Goal: Task Accomplishment & Management: Manage account settings

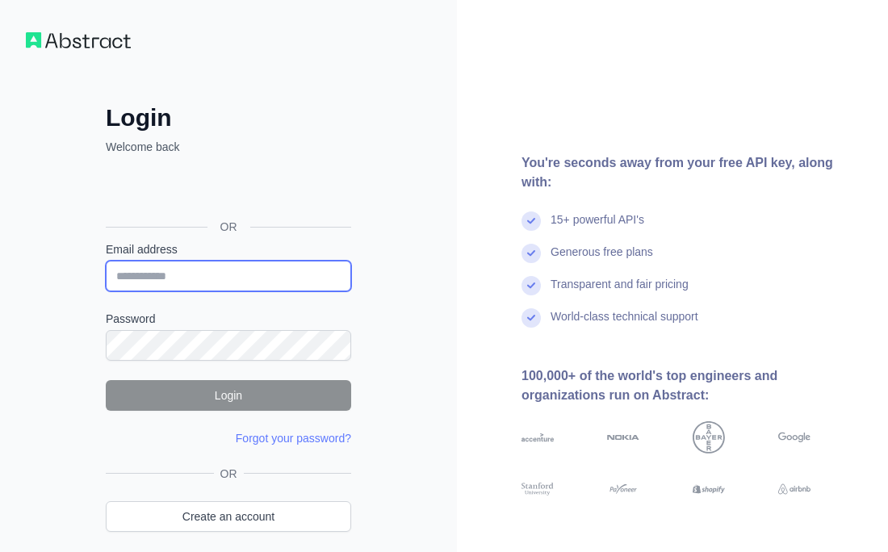
click at [202, 282] on input "Email address" at bounding box center [228, 276] width 245 height 31
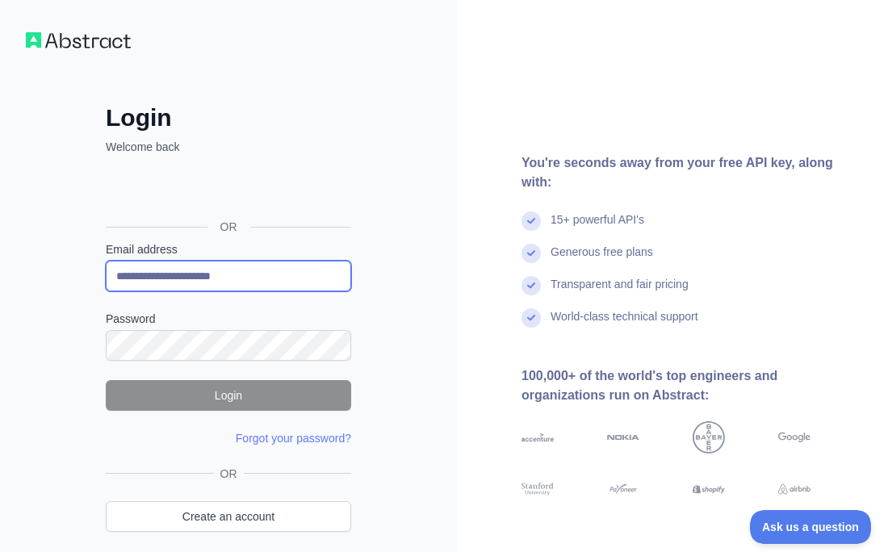
type input "**********"
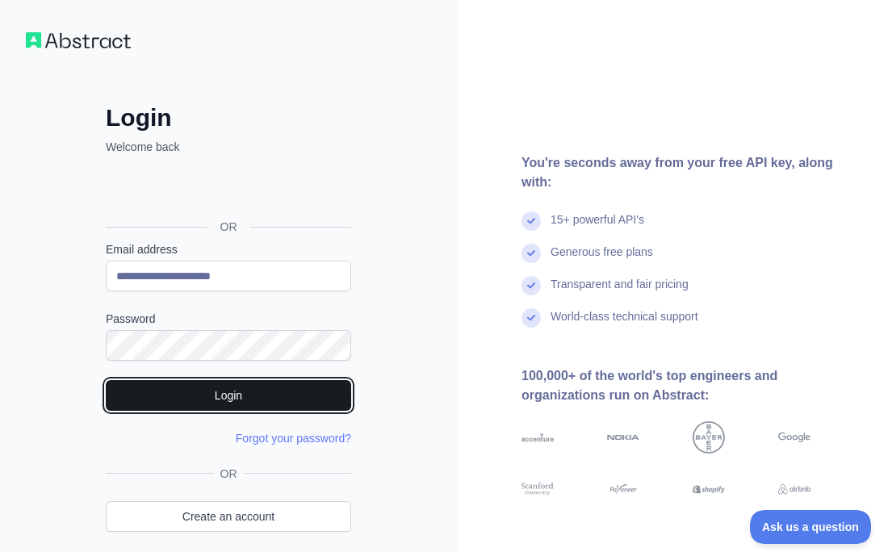
click at [203, 389] on button "Login" at bounding box center [228, 395] width 245 height 31
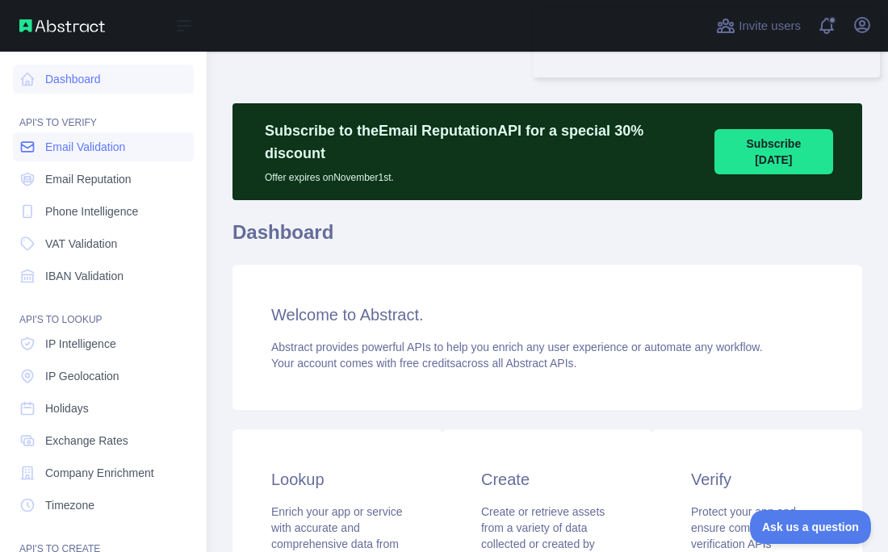
click at [70, 144] on span "Email Validation" at bounding box center [85, 147] width 80 height 16
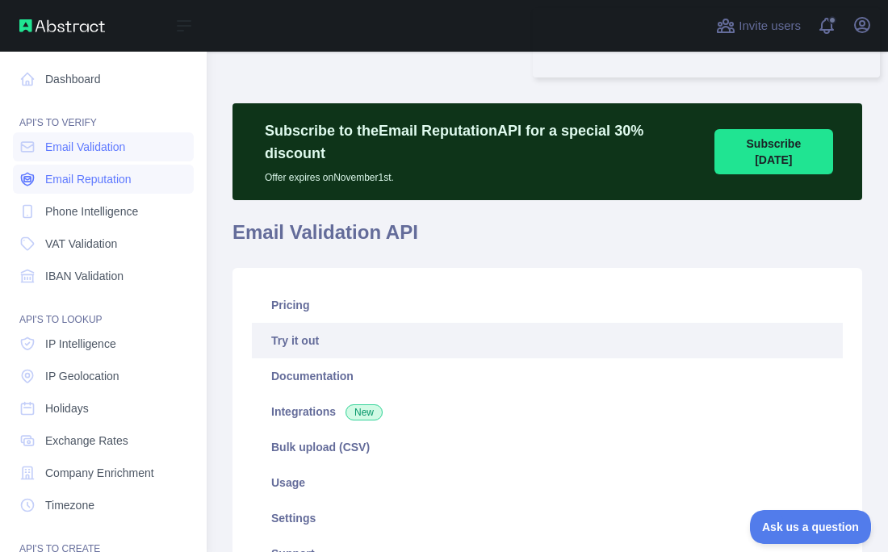
click at [48, 172] on span "Email Reputation" at bounding box center [88, 179] width 86 height 16
click at [35, 78] on icon at bounding box center [27, 79] width 16 height 16
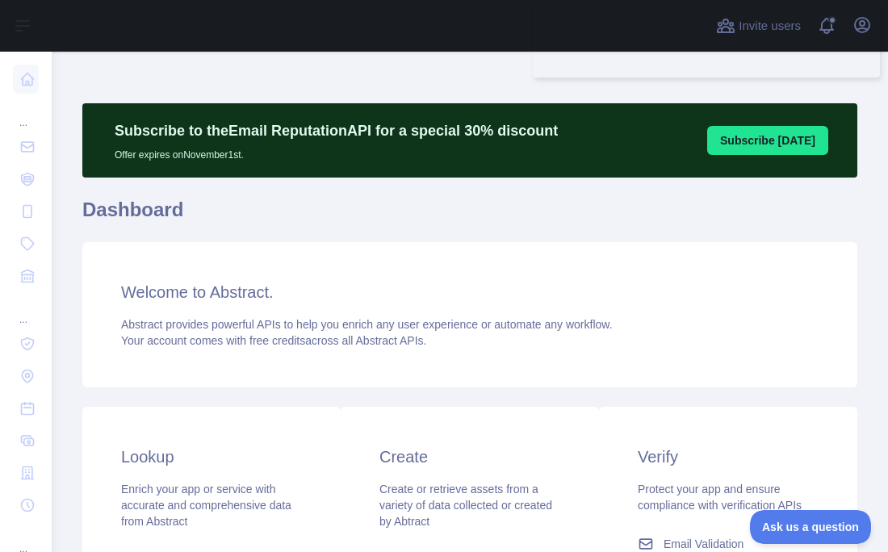
click at [446, 244] on div "Welcome to Abstract. Abstract provides powerful APIs to help you enrich any use…" at bounding box center [469, 314] width 775 height 145
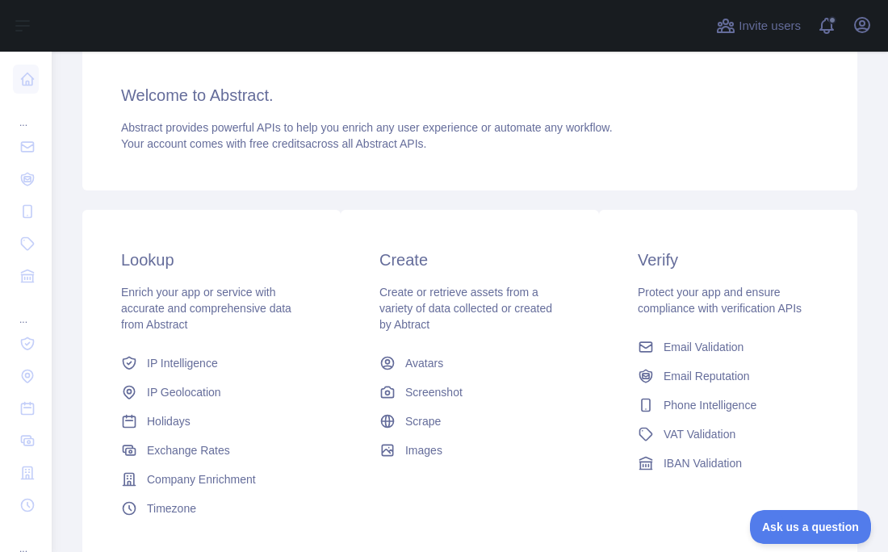
scroll to position [197, 0]
click at [739, 352] on span "Email Validation" at bounding box center [704, 347] width 80 height 16
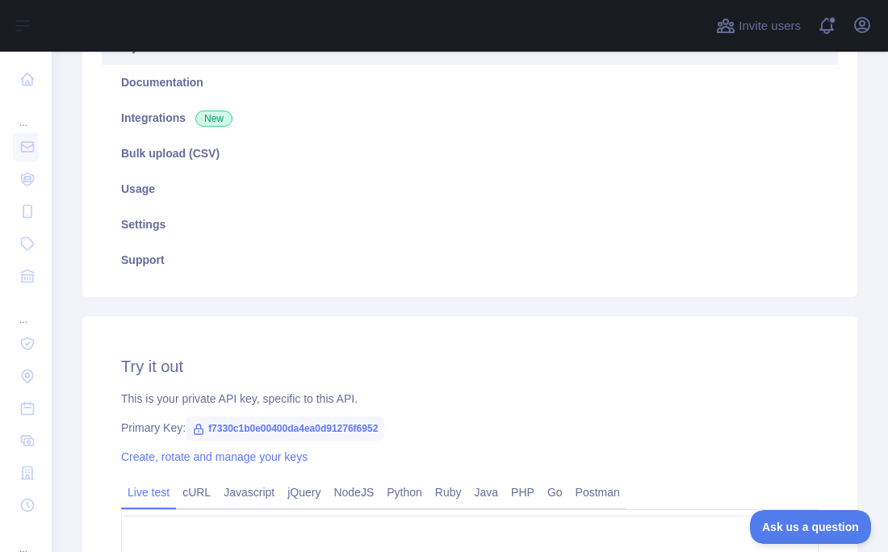
type textarea "**********"
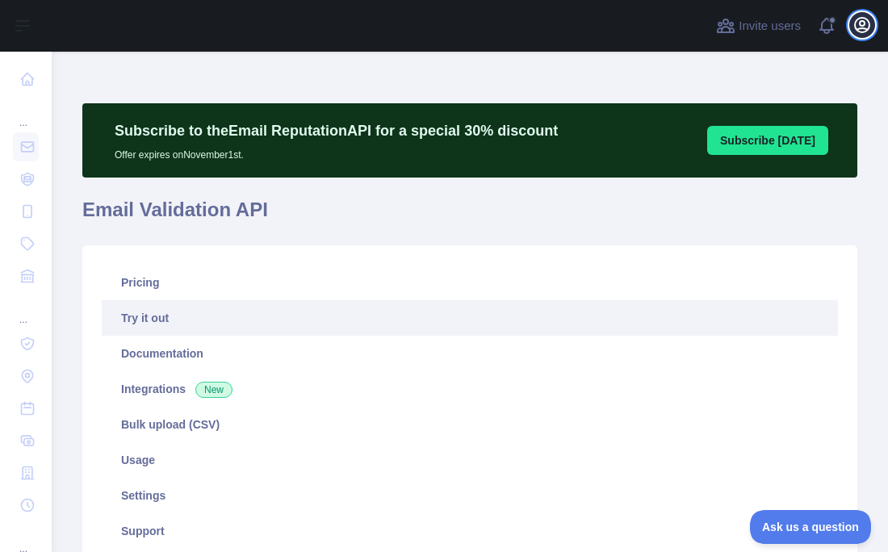
click at [865, 26] on icon "button" at bounding box center [861, 24] width 19 height 19
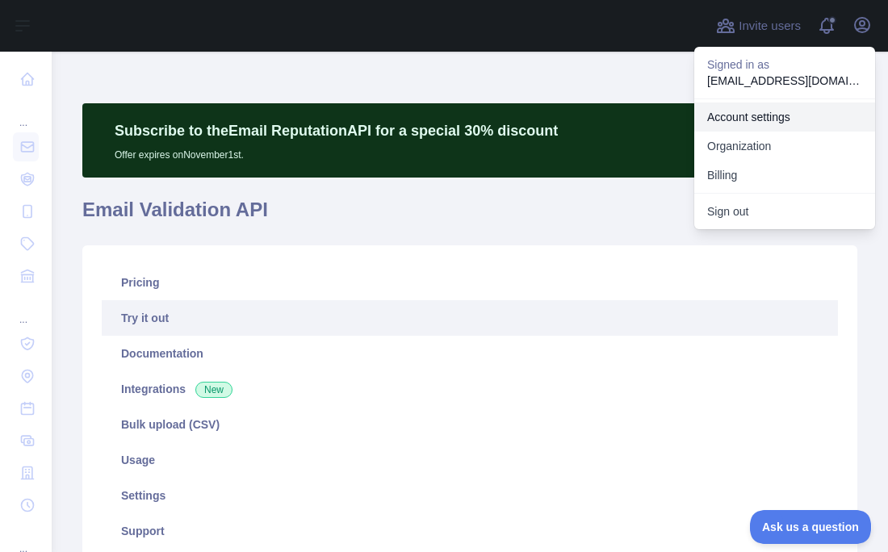
click at [812, 120] on link "Account settings" at bounding box center [784, 117] width 181 height 29
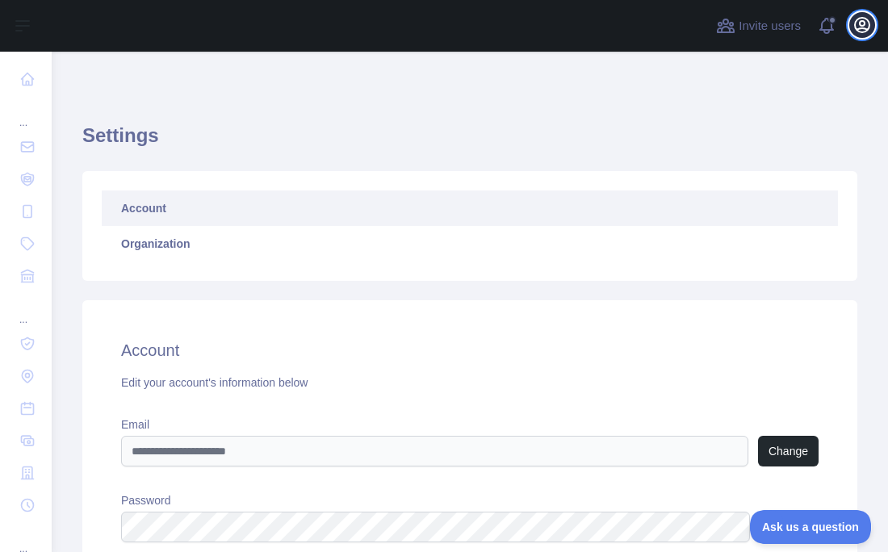
click at [866, 16] on icon "button" at bounding box center [861, 24] width 19 height 19
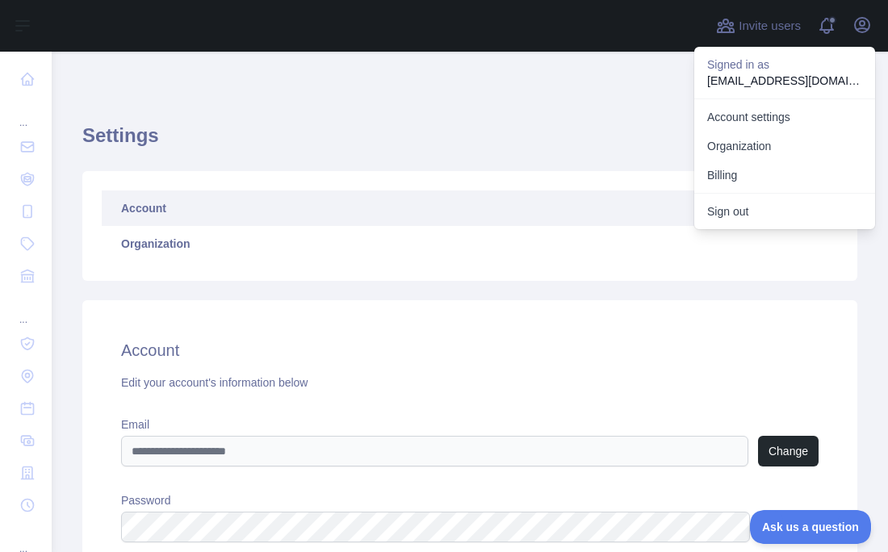
click at [774, 178] on button "Billing" at bounding box center [784, 175] width 181 height 29
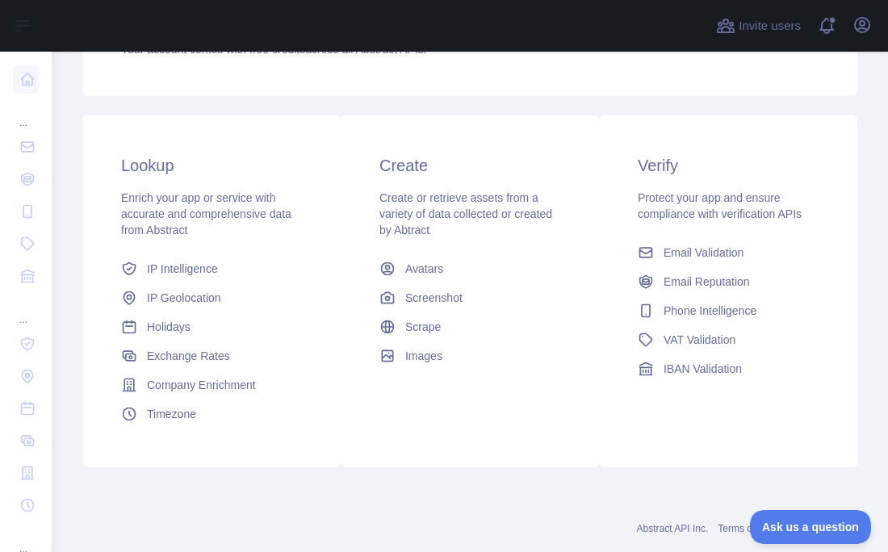
scroll to position [326, 0]
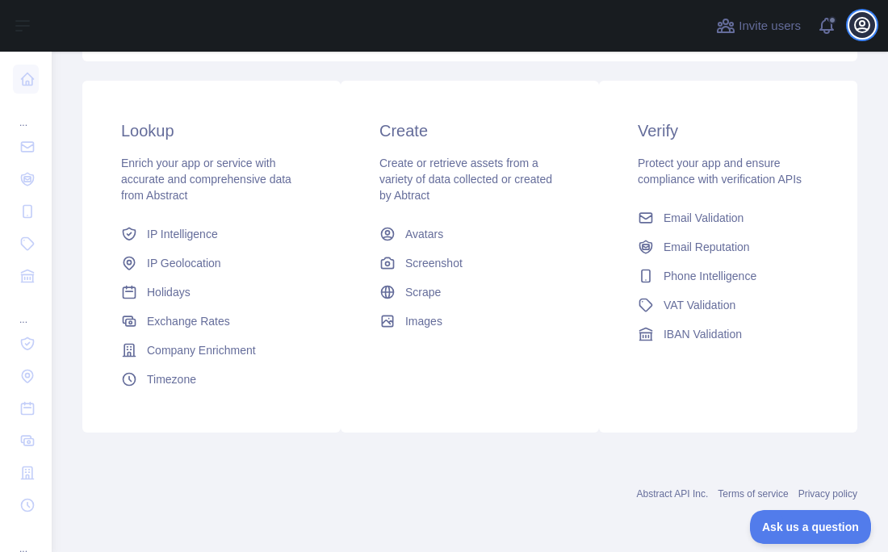
click at [861, 28] on icon "button" at bounding box center [862, 25] width 15 height 15
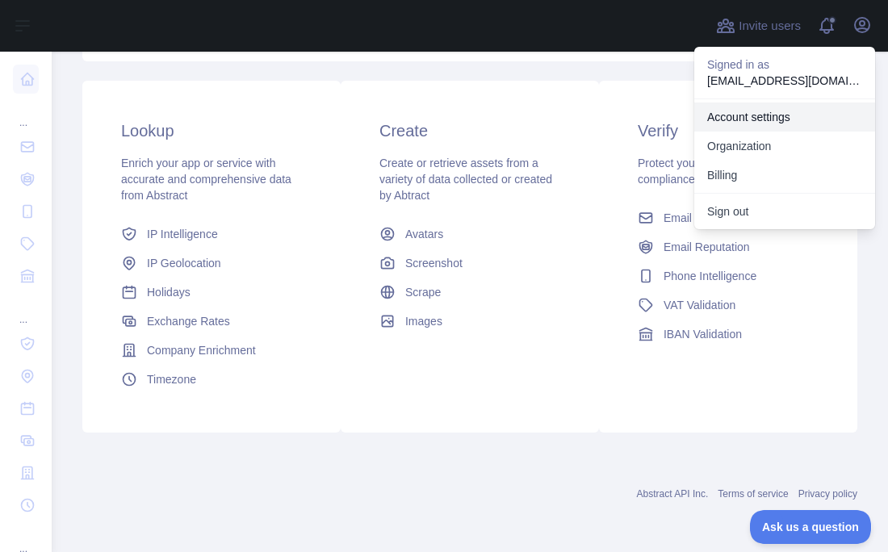
click at [777, 127] on link "Account settings" at bounding box center [784, 117] width 181 height 29
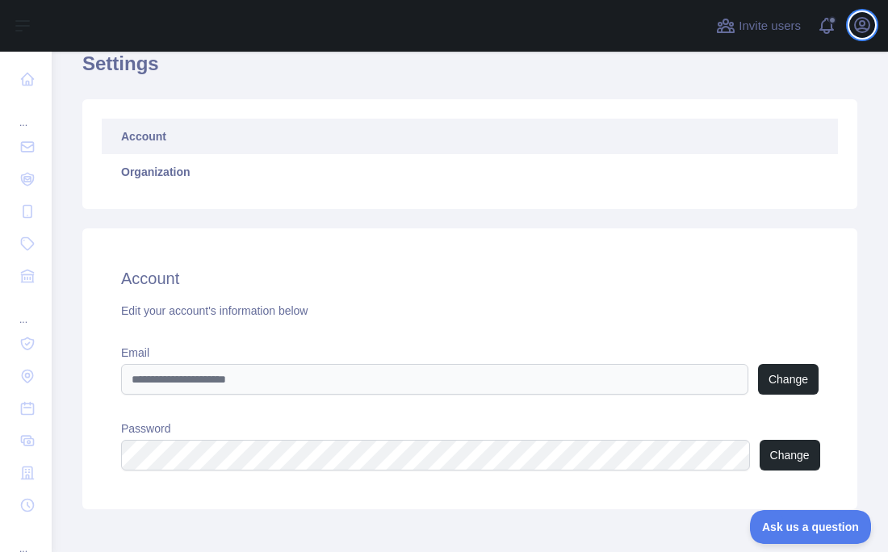
scroll to position [81, 0]
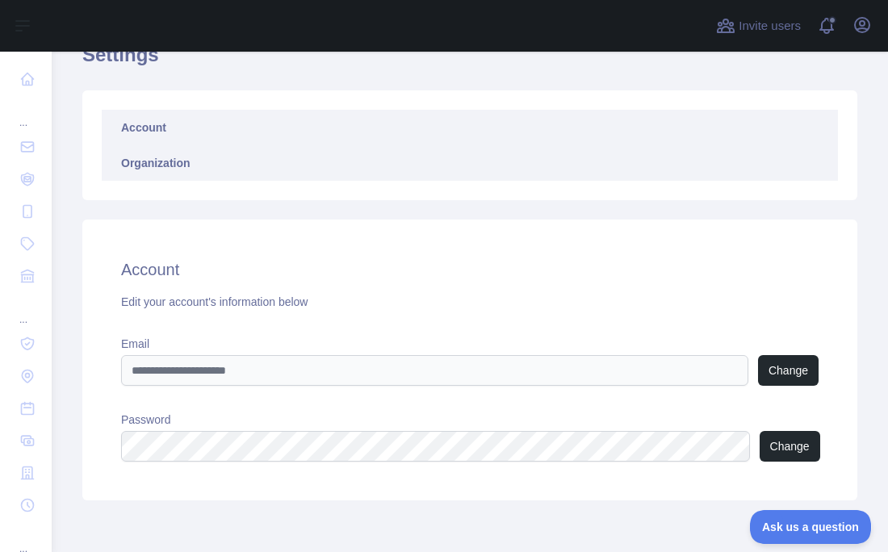
click at [543, 157] on link "Organization" at bounding box center [470, 163] width 736 height 36
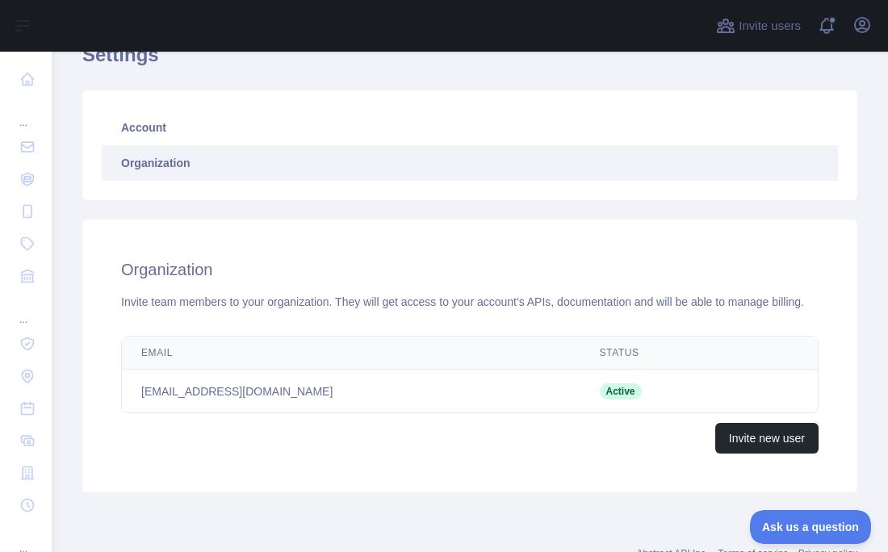
click at [702, 165] on link "Organization" at bounding box center [470, 163] width 736 height 36
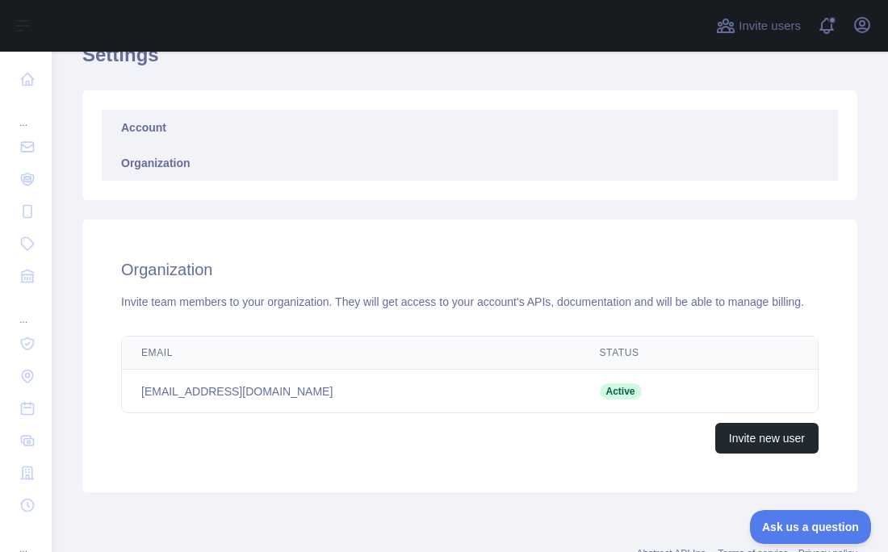
click at [723, 113] on link "Account" at bounding box center [470, 128] width 736 height 36
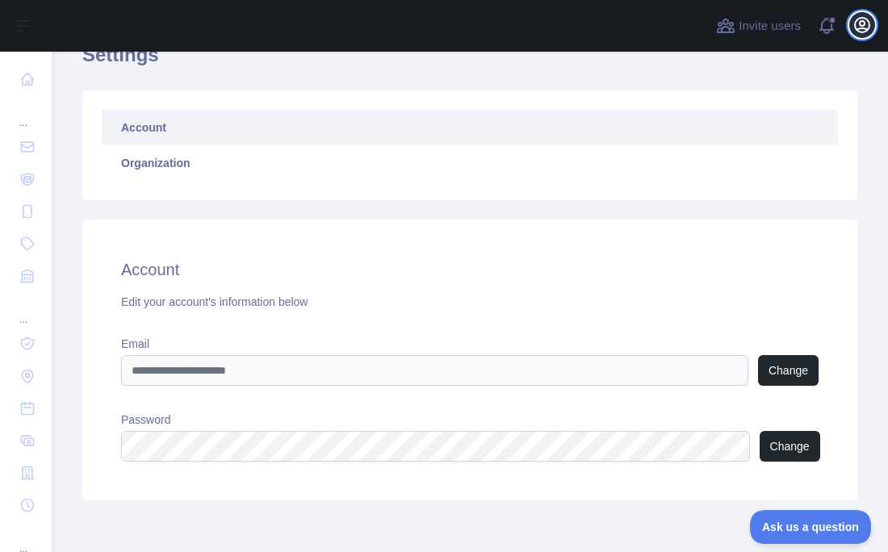
click at [866, 32] on icon "button" at bounding box center [861, 24] width 19 height 19
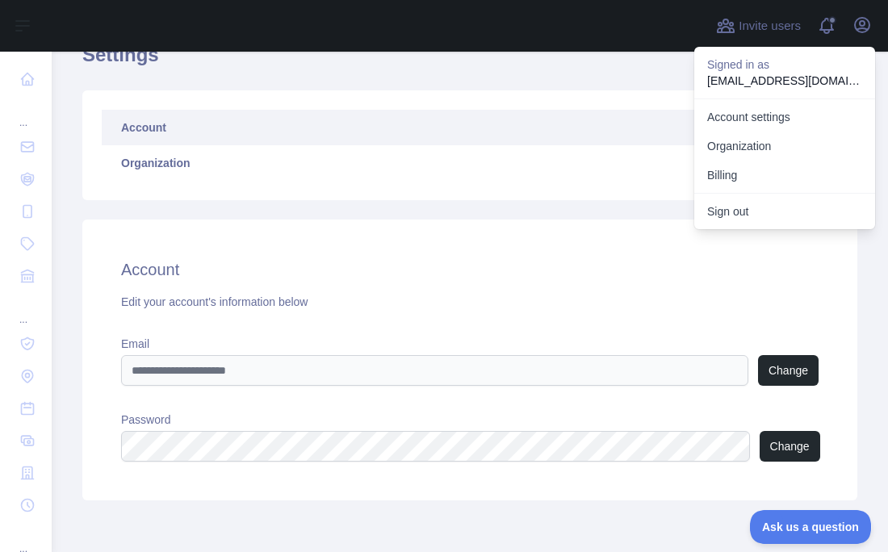
click at [806, 149] on link "Organization" at bounding box center [784, 146] width 181 height 29
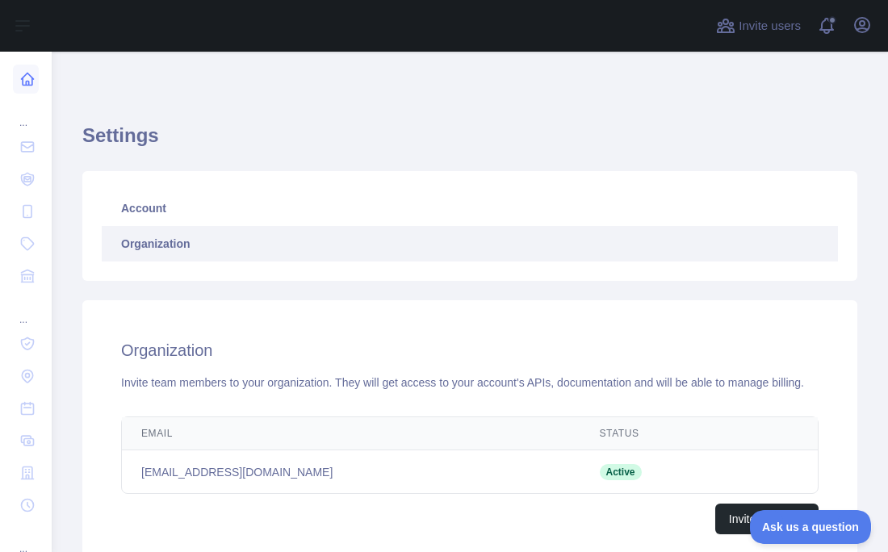
click at [16, 75] on link at bounding box center [26, 79] width 26 height 29
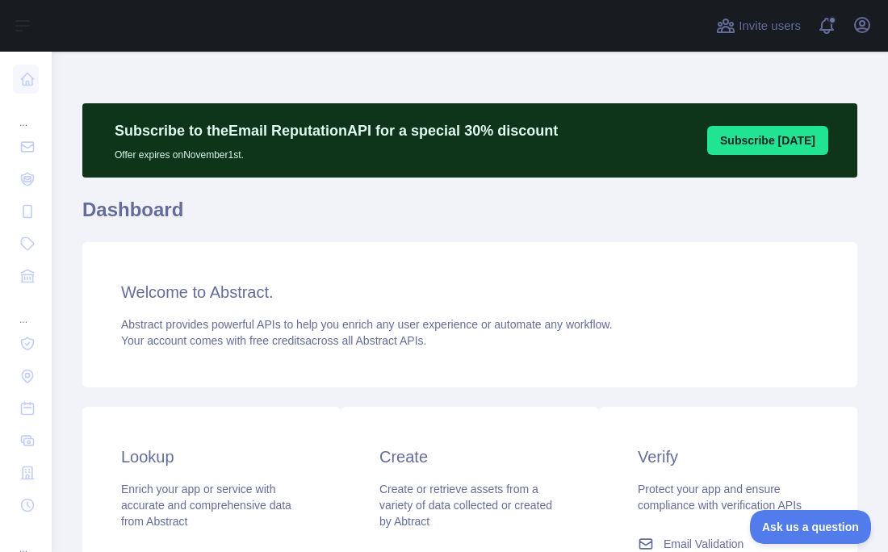
click at [587, 337] on div "Abstract provides powerful APIs to help you enrich any user experience or autom…" at bounding box center [469, 332] width 697 height 32
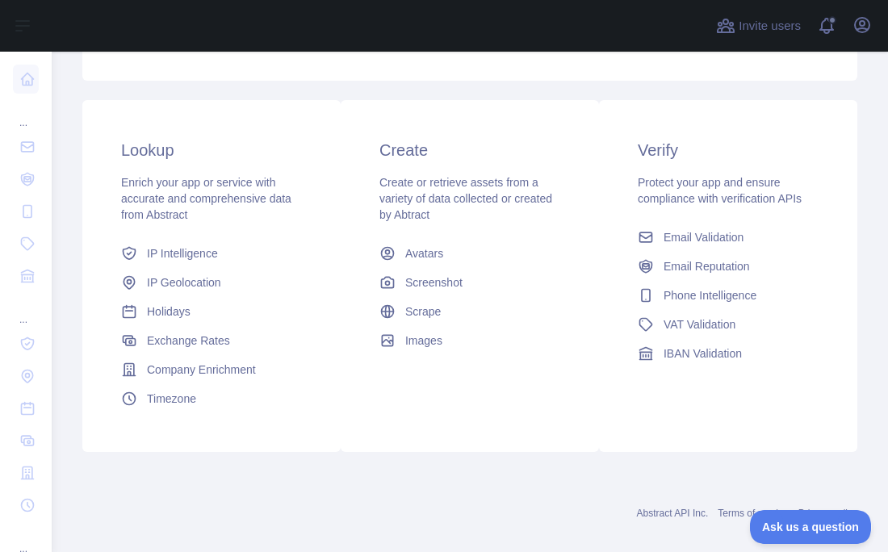
scroll to position [326, 0]
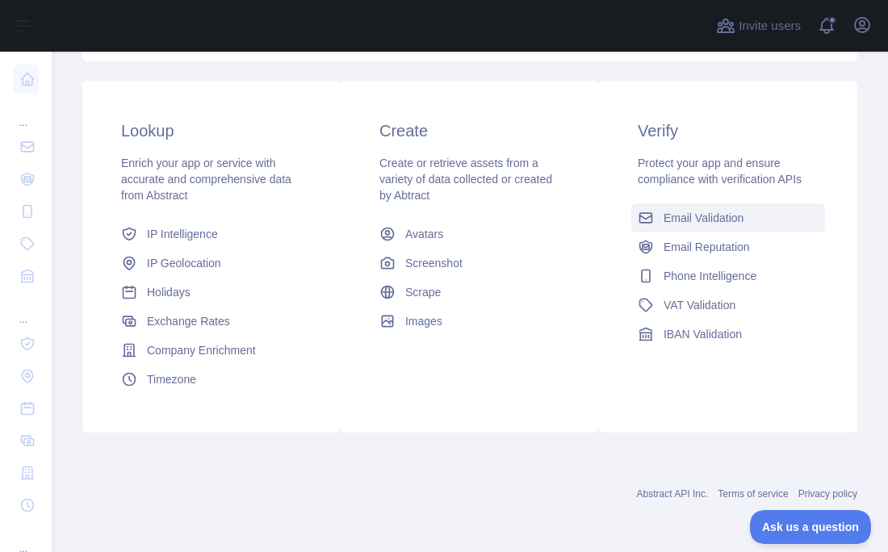
click at [730, 213] on span "Email Validation" at bounding box center [704, 218] width 80 height 16
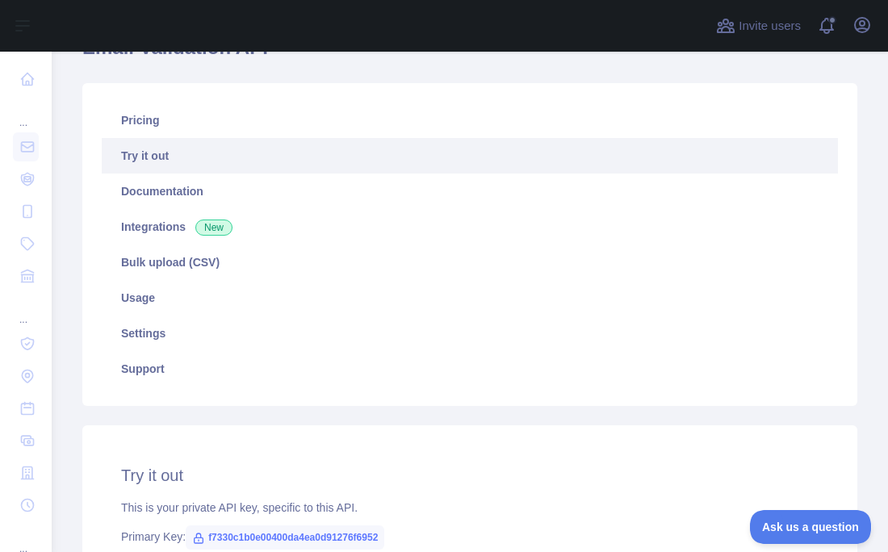
scroll to position [160, 0]
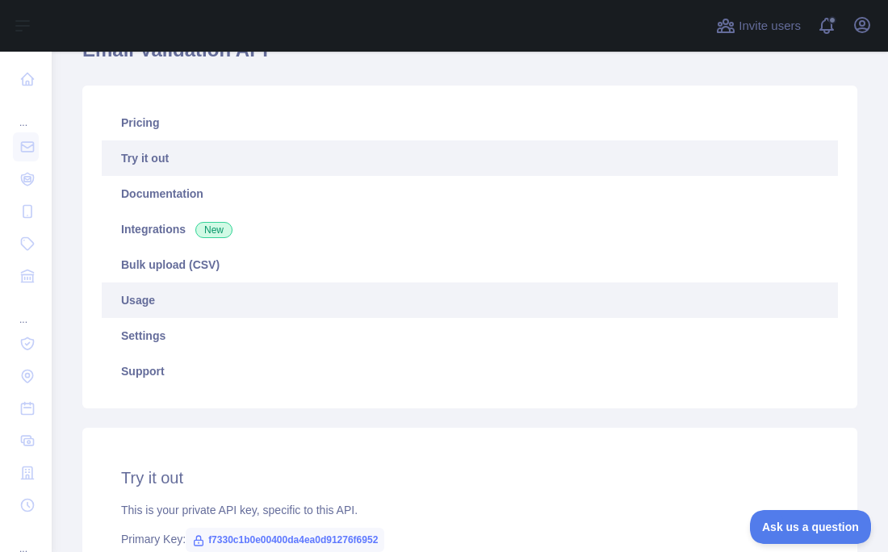
click at [152, 300] on link "Usage" at bounding box center [470, 301] width 736 height 36
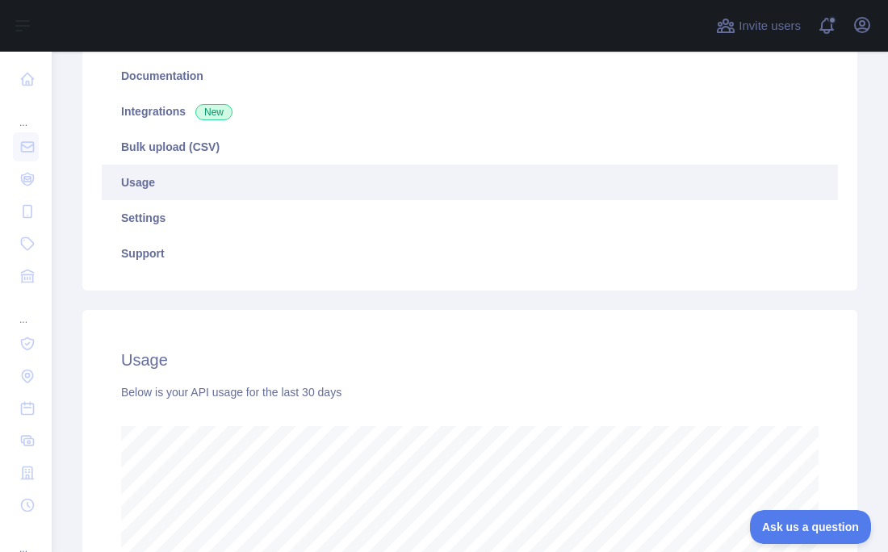
scroll to position [276, 0]
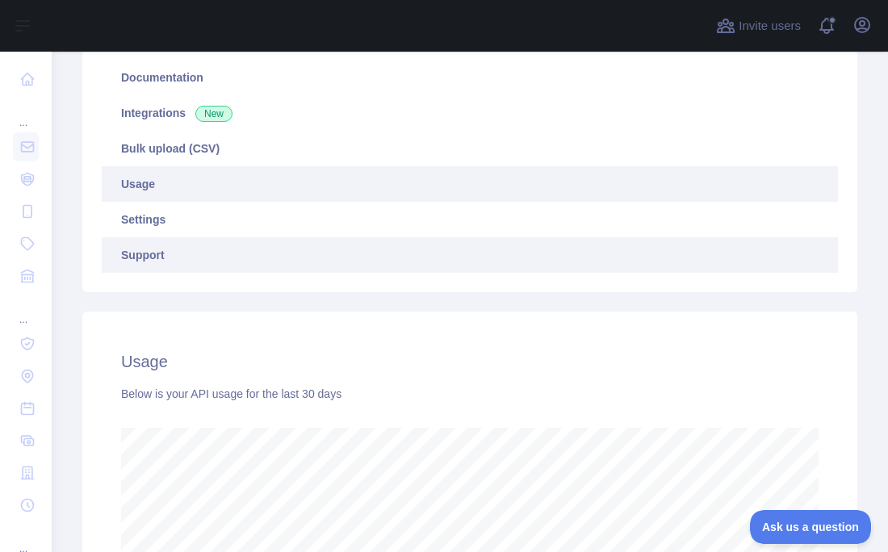
click at [170, 239] on link "Support" at bounding box center [470, 255] width 736 height 36
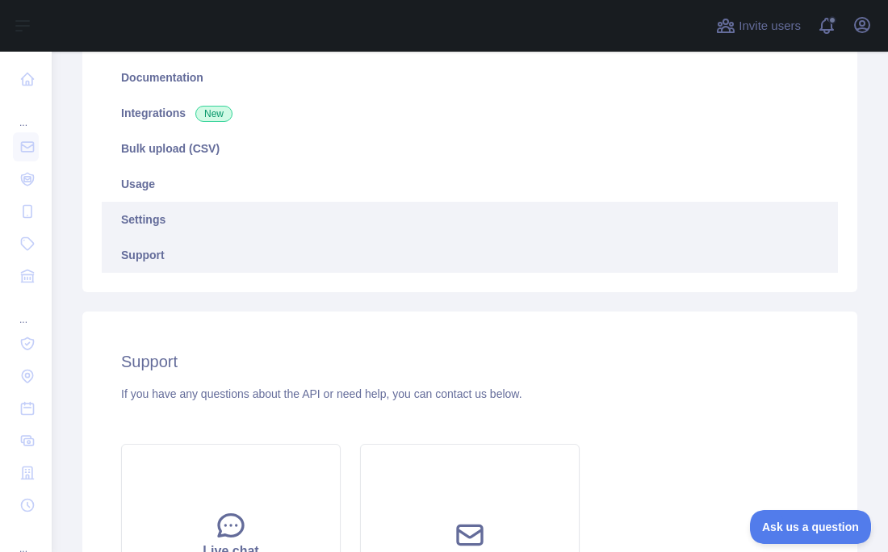
click at [212, 228] on link "Settings" at bounding box center [470, 220] width 736 height 36
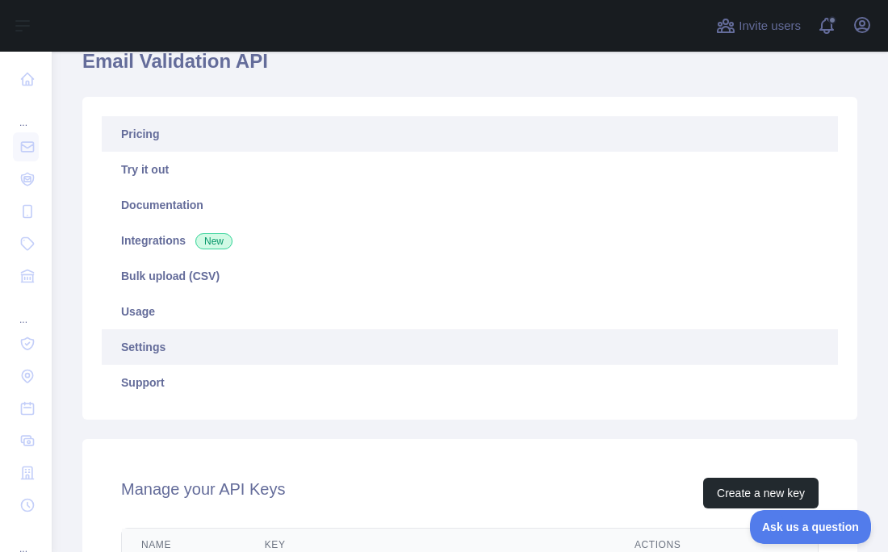
scroll to position [731, 0]
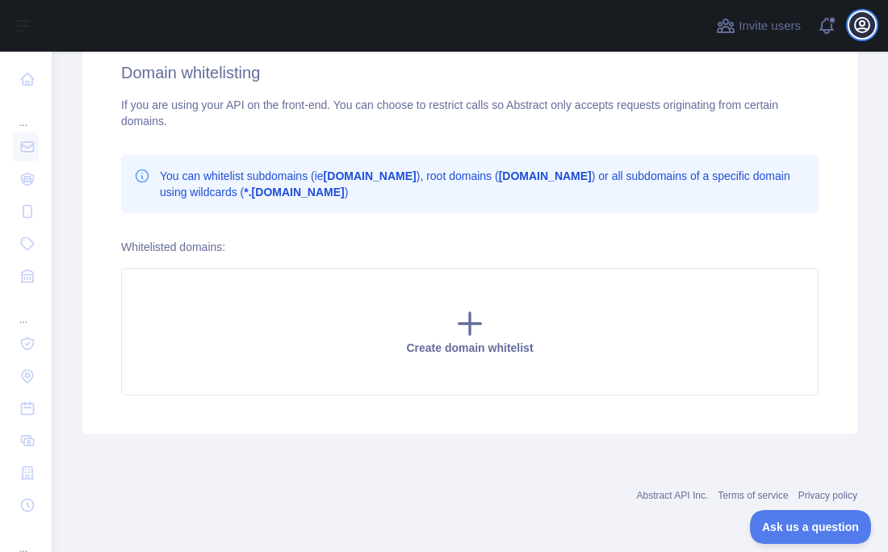
click at [869, 26] on icon "button" at bounding box center [862, 25] width 15 height 15
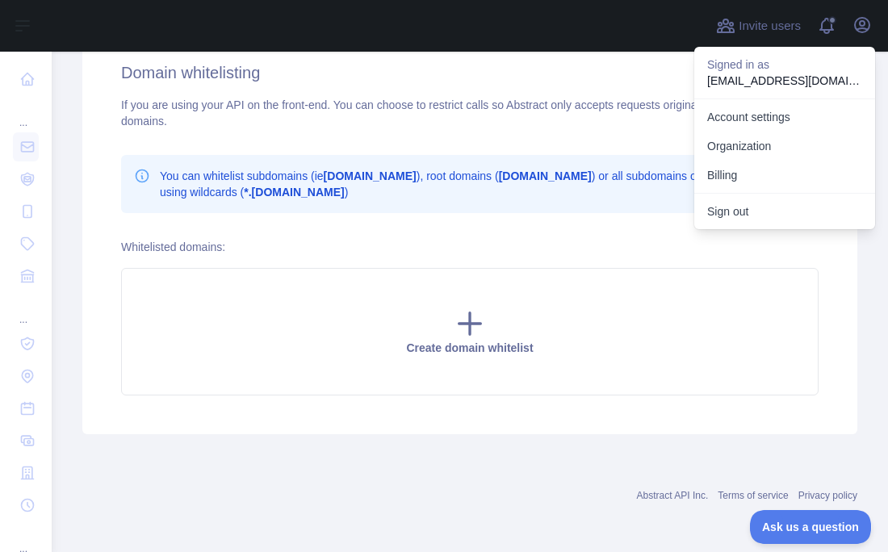
click at [407, 423] on div "Manage your API Keys Create a new key Name Key Actions Primary f7330c1b0e00400d…" at bounding box center [469, 145] width 775 height 577
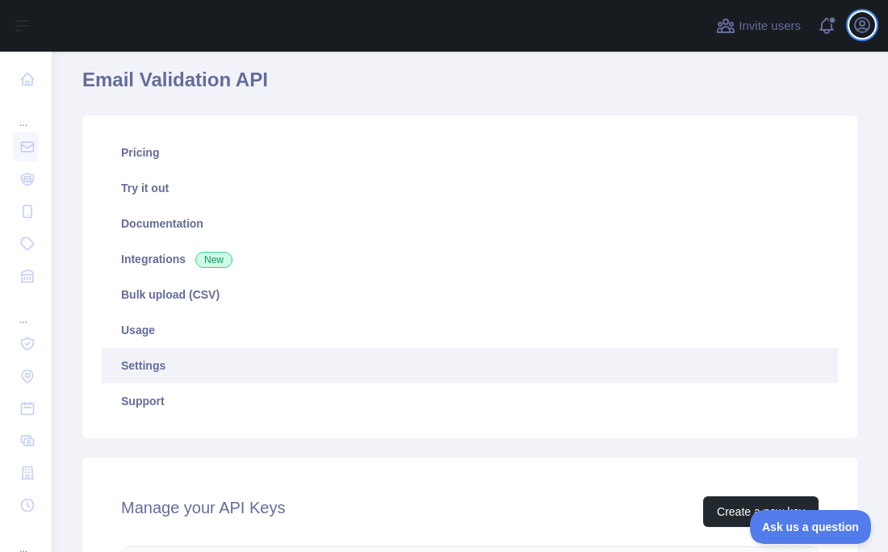
scroll to position [132, 0]
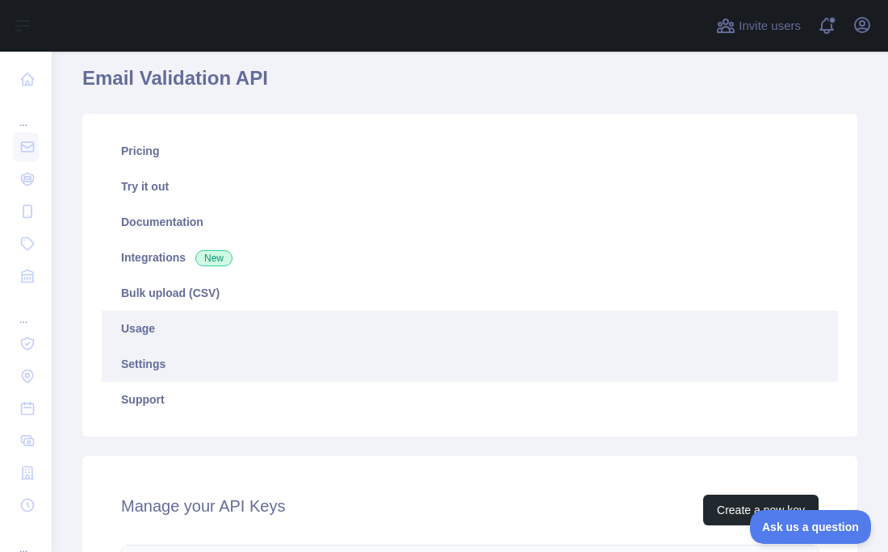
click at [288, 324] on link "Usage" at bounding box center [470, 329] width 736 height 36
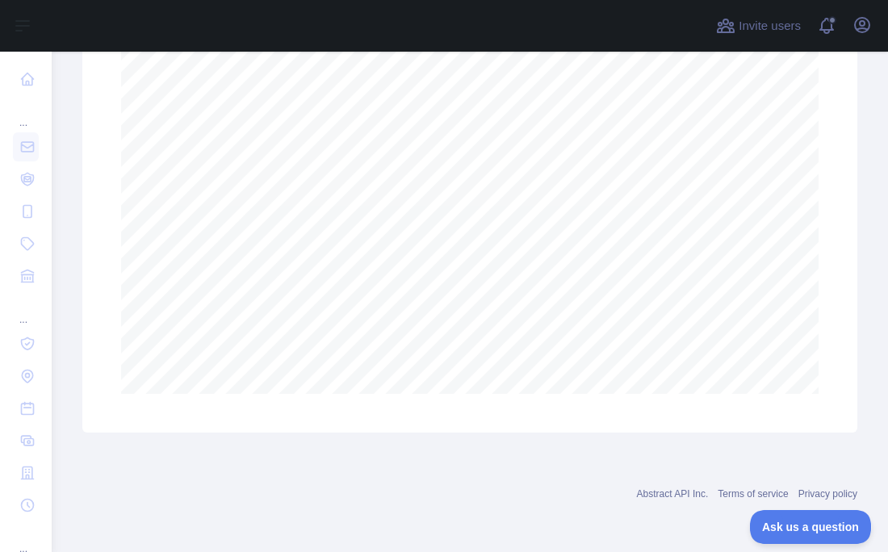
scroll to position [656, 0]
click at [865, 22] on icon "button" at bounding box center [861, 24] width 19 height 19
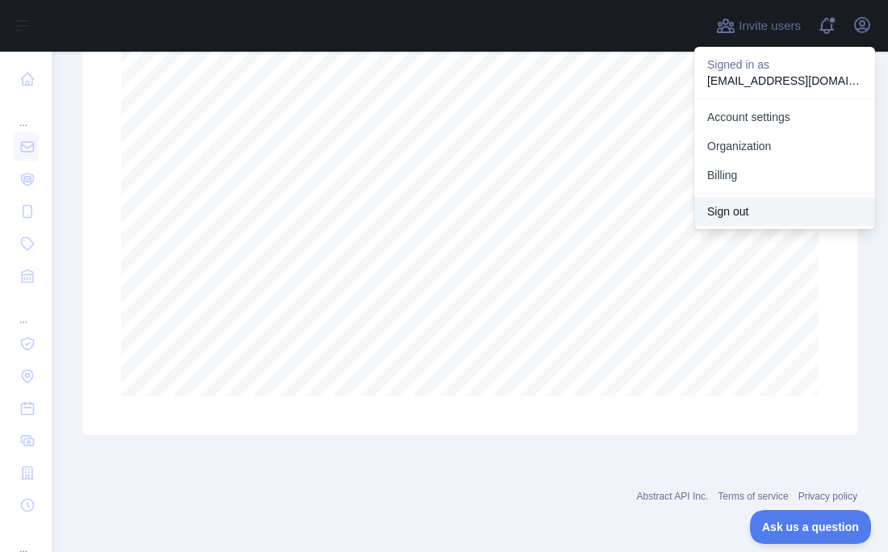
click at [735, 216] on button "Sign out" at bounding box center [784, 211] width 181 height 29
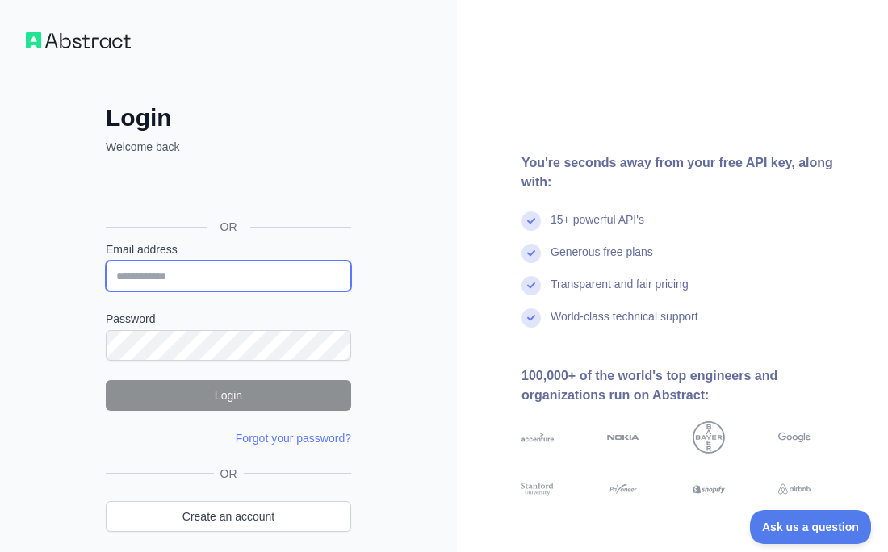
click at [227, 278] on input "Email address" at bounding box center [228, 276] width 245 height 31
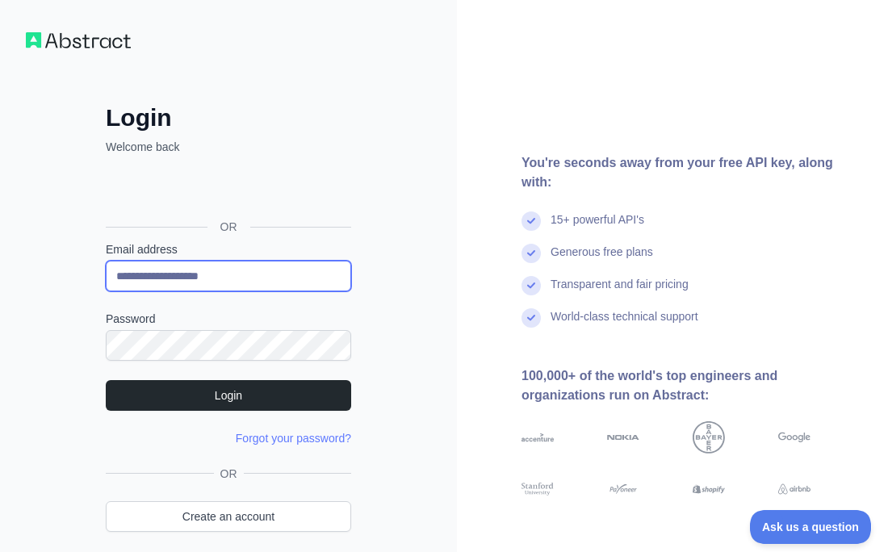
type input "**********"
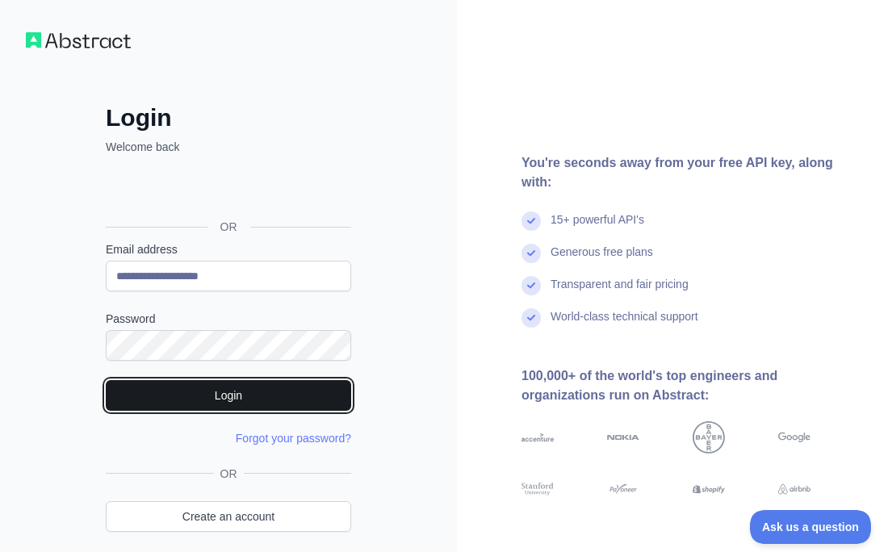
click at [219, 389] on button "Login" at bounding box center [228, 395] width 245 height 31
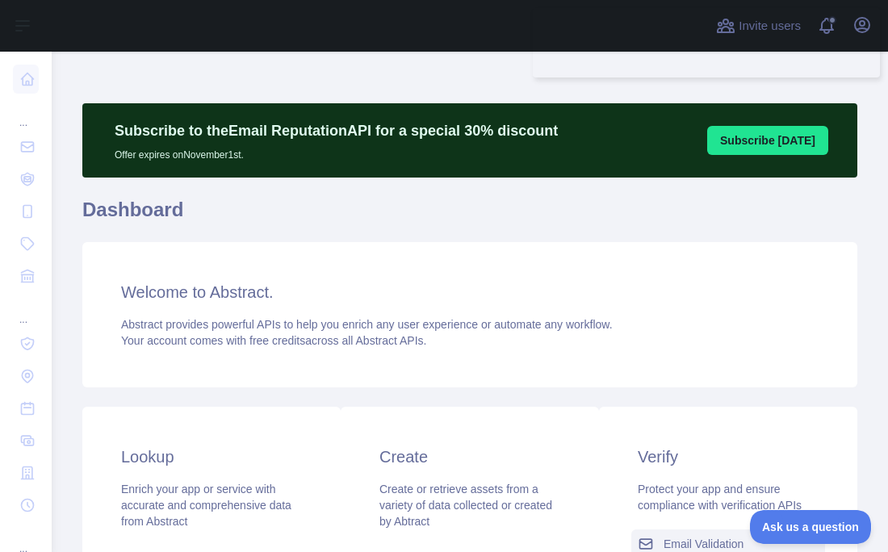
click at [714, 542] on span "Email Validation" at bounding box center [704, 544] width 80 height 16
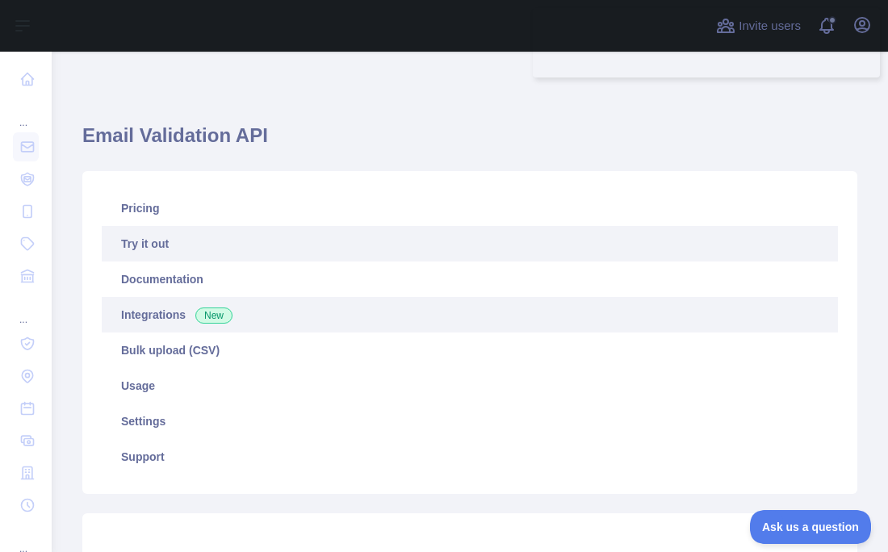
type textarea "**********"
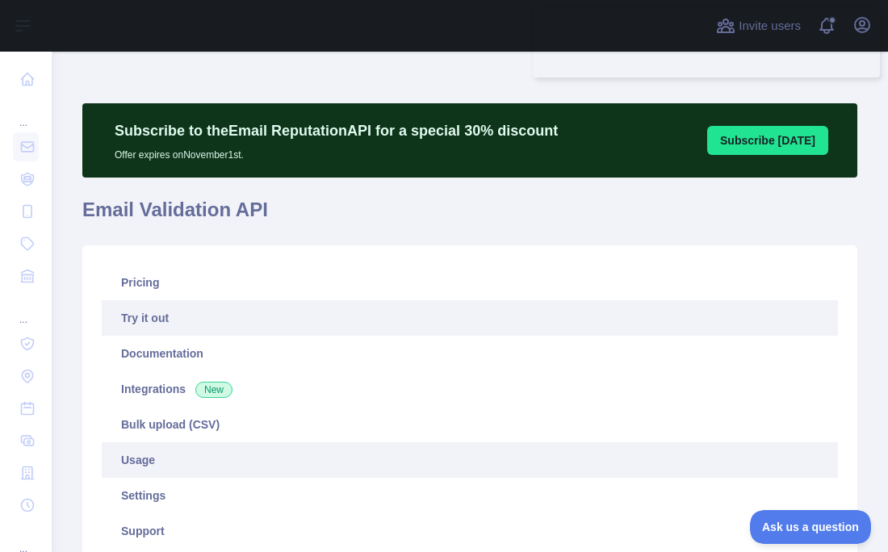
click at [165, 467] on link "Usage" at bounding box center [470, 460] width 736 height 36
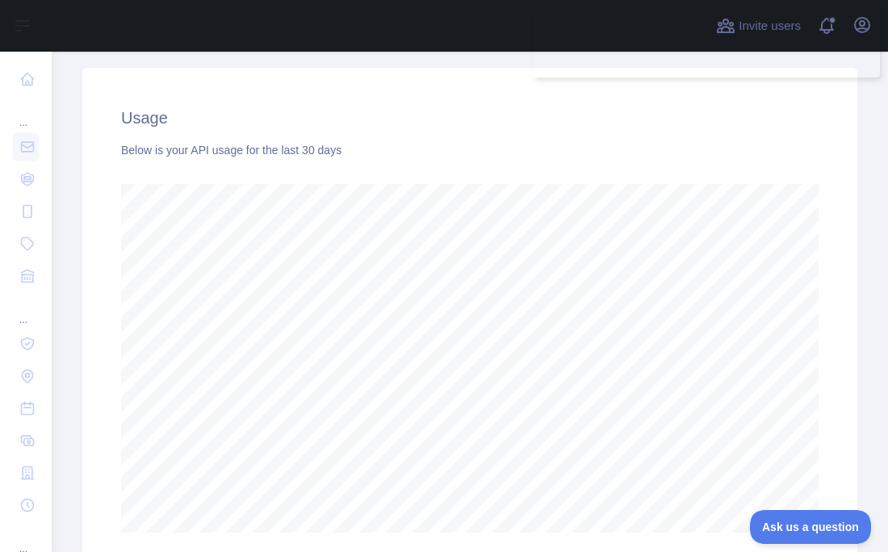
scroll to position [517, 0]
